Goal: Task Accomplishment & Management: Use online tool/utility

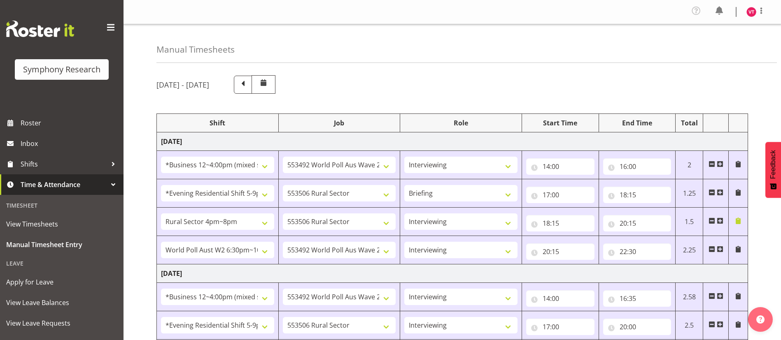
select select "81741"
select select "10499"
select select "47"
select select "48116"
select select "10587"
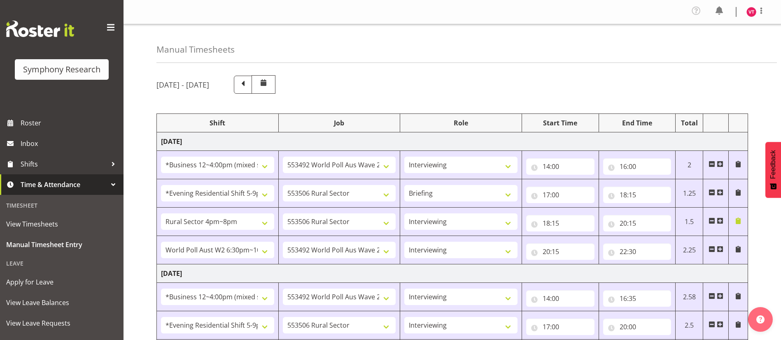
select select "81298"
select select "10587"
select select "47"
select select "56692"
select select "10499"
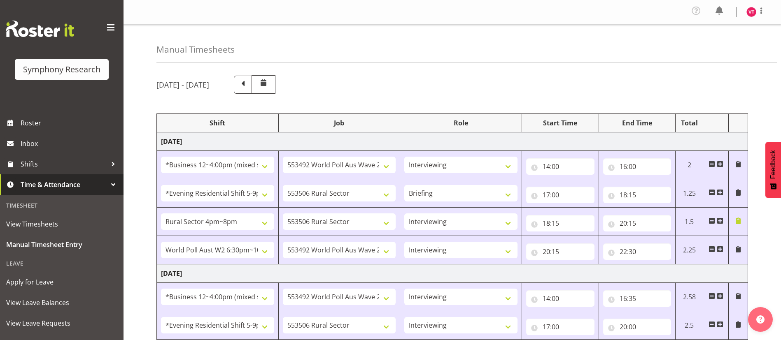
select select "47"
select select "81741"
select select "10499"
select select "47"
select select "48116"
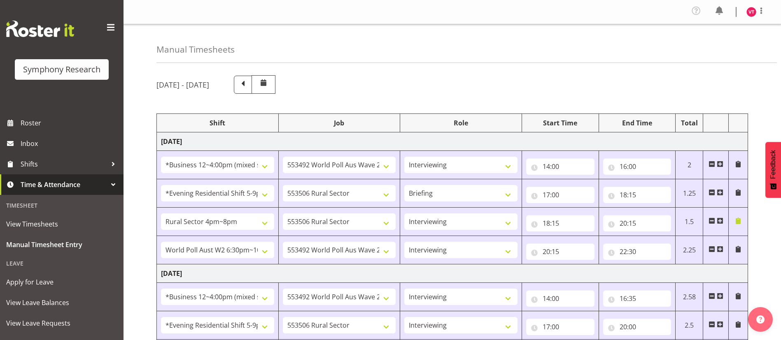
select select "10587"
select select "47"
select select "56692"
select select "10499"
select select "47"
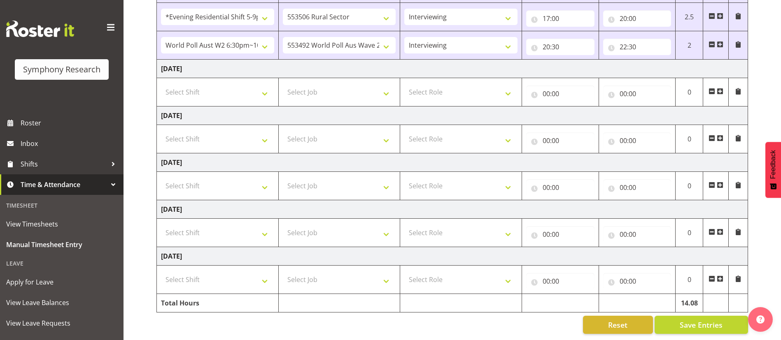
scroll to position [318, 0]
click at [760, 47] on div "[DATE] - [DATE] Shift Job Role Start Time End Time Total [DATE] !!Weekend Resid…" at bounding box center [468, 50] width 624 height 580
